Goal: Information Seeking & Learning: Find specific fact

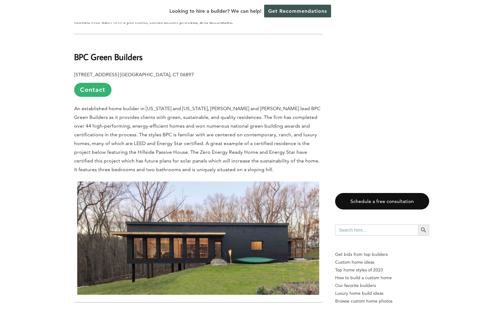
scroll to position [359, 0]
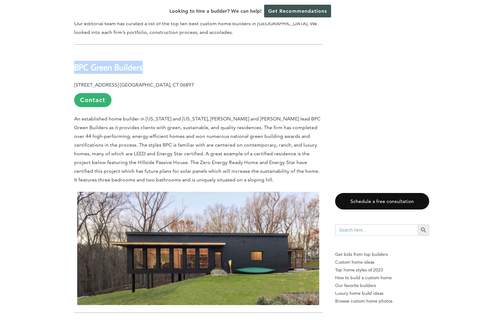
drag, startPoint x: 150, startPoint y: 55, endPoint x: 69, endPoint y: 52, distance: 80.5
copy b "BPC Green Builders"
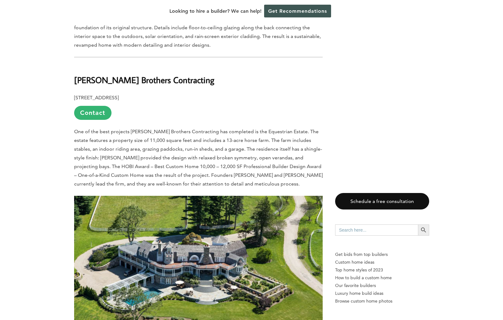
scroll to position [898, 0]
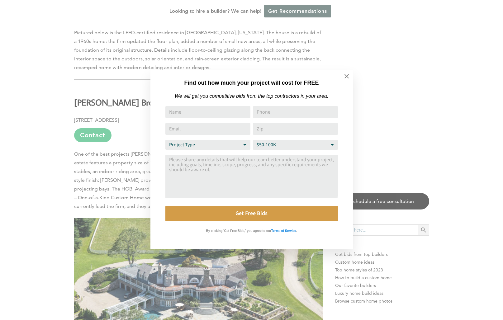
drag, startPoint x: 179, startPoint y: 77, endPoint x: 84, endPoint y: 79, distance: 95.4
click at [346, 75] on icon at bounding box center [347, 76] width 4 height 4
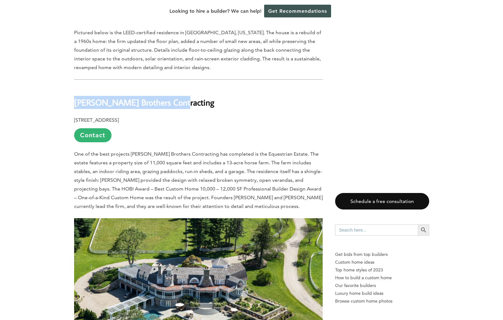
drag, startPoint x: 127, startPoint y: 77, endPoint x: 73, endPoint y: 80, distance: 53.4
copy b "[PERSON_NAME] Brothers Contracting"
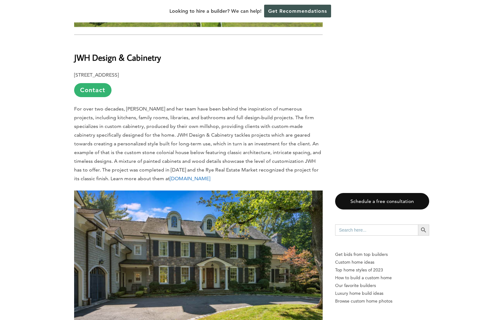
scroll to position [1279, 0]
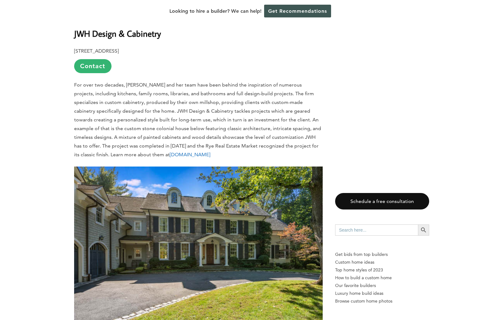
click at [165, 81] on p "For over two decades, [PERSON_NAME] and her team have been behind the inspirati…" at bounding box center [198, 120] width 249 height 79
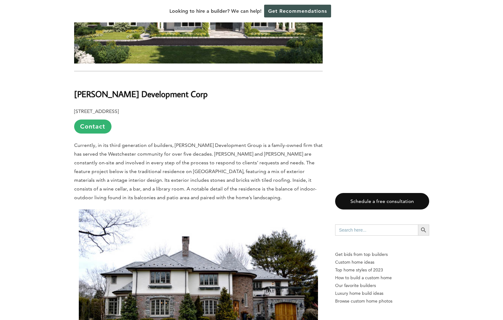
scroll to position [1837, 0]
